Goal: Find specific page/section: Find specific page/section

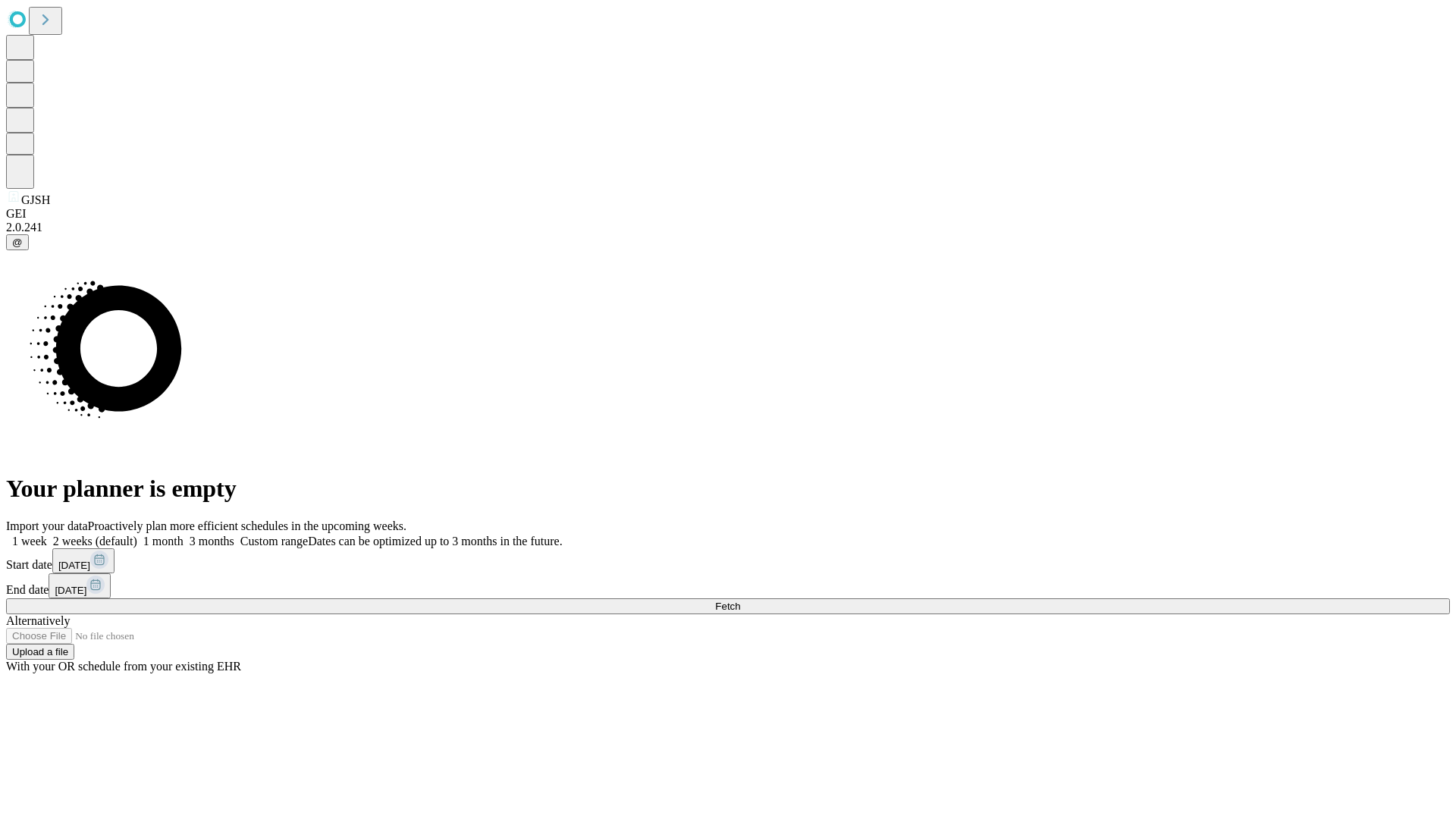
click at [740, 600] on span "Fetch" at bounding box center [728, 606] width 25 height 12
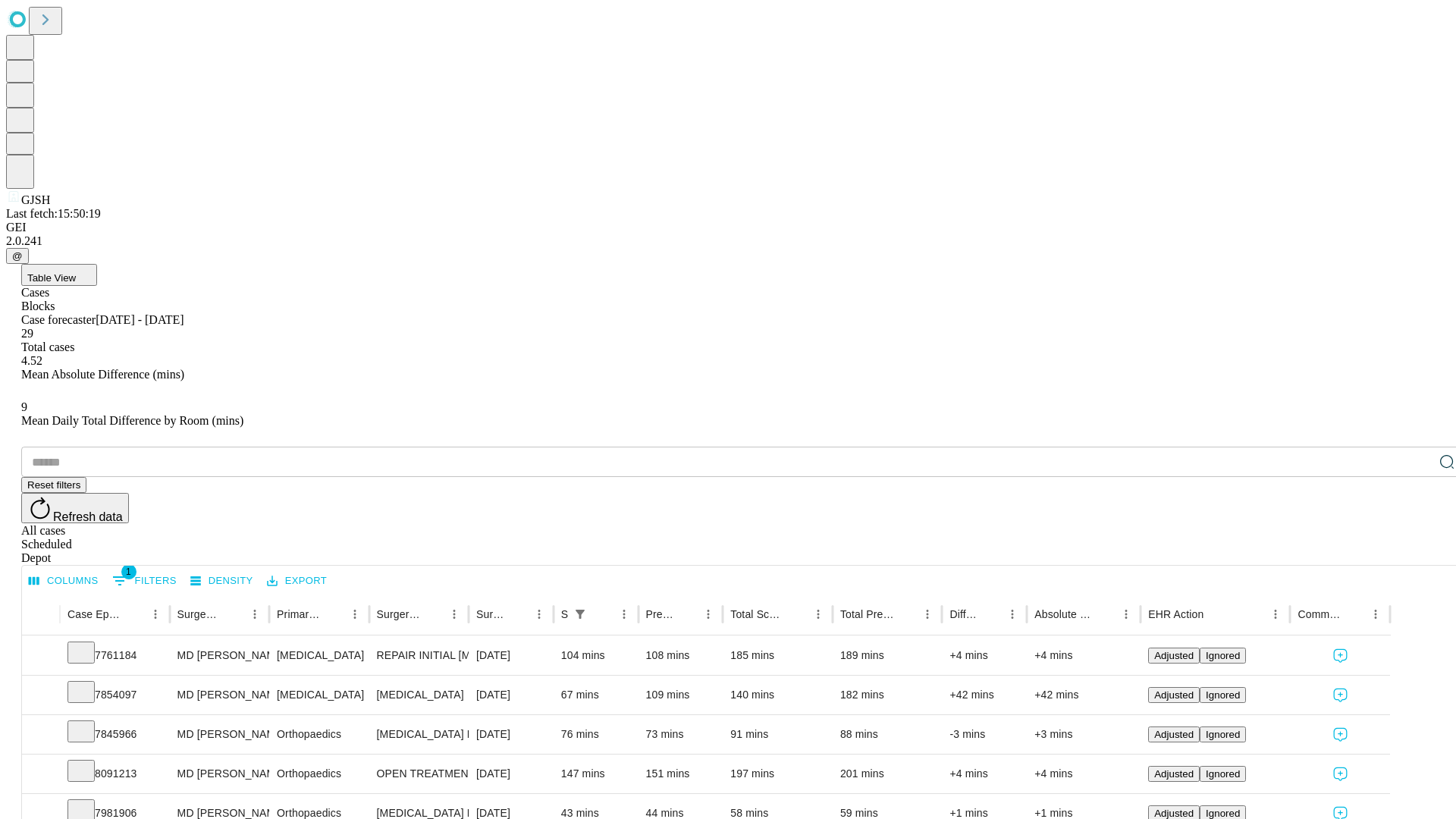
click at [76, 272] on span "Table View" at bounding box center [52, 278] width 49 height 12
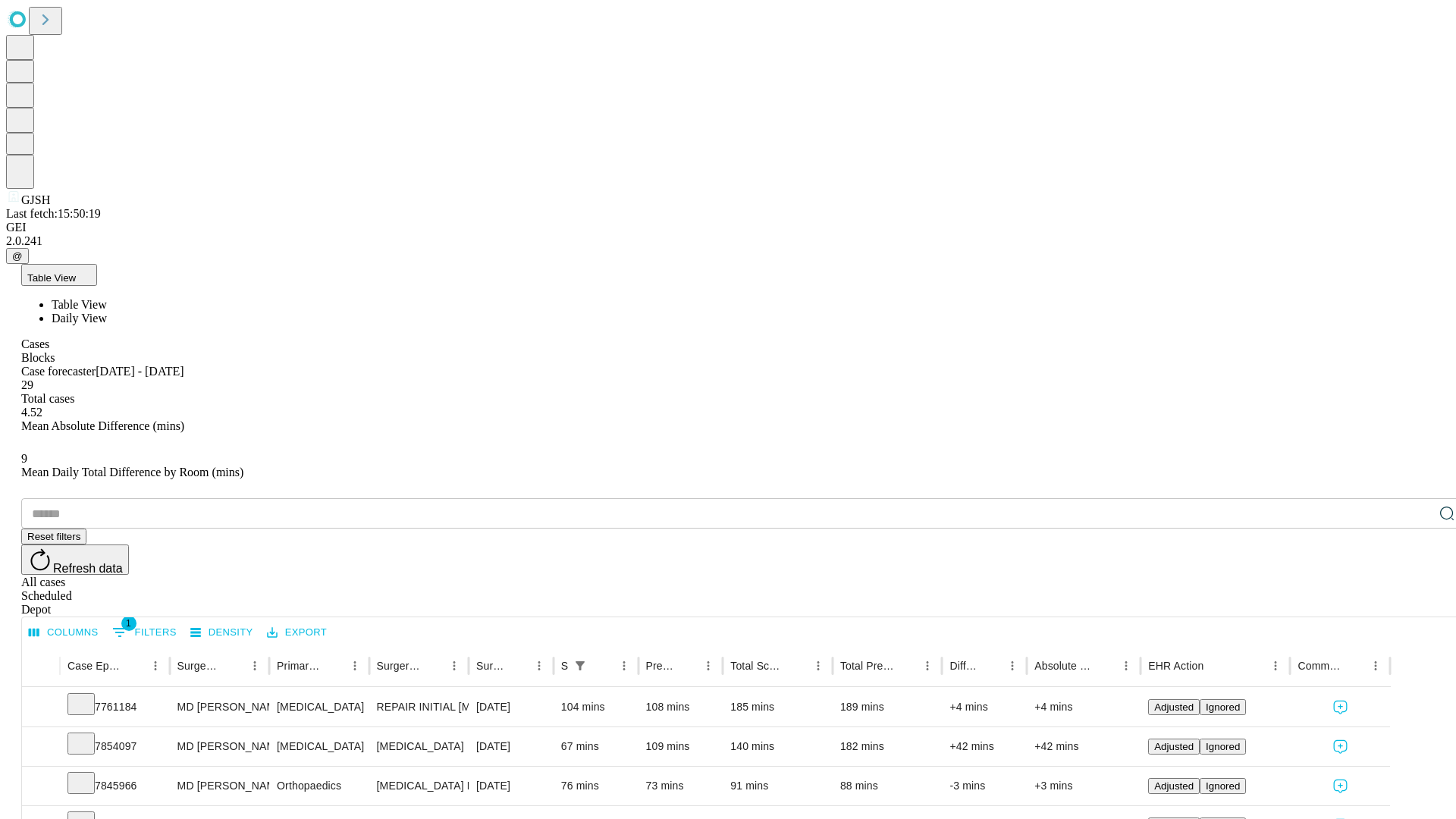
click at [107, 311] on span "Daily View" at bounding box center [79, 317] width 55 height 13
